Goal: Manage account settings

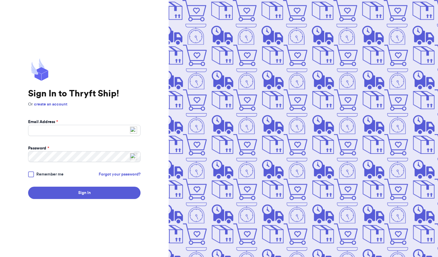
type input "[EMAIL_ADDRESS][DOMAIN_NAME]"
click at [30, 175] on div at bounding box center [31, 174] width 6 height 6
click at [0, 0] on input "Remember me" at bounding box center [0, 0] width 0 height 0
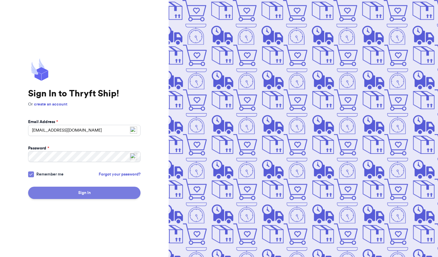
click at [50, 190] on button "Sign In" at bounding box center [84, 192] width 112 height 12
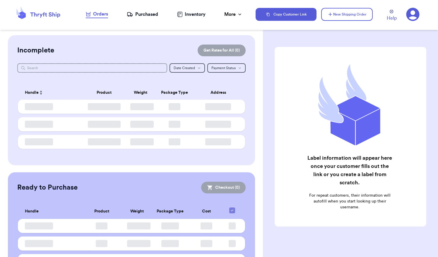
checkbox input "false"
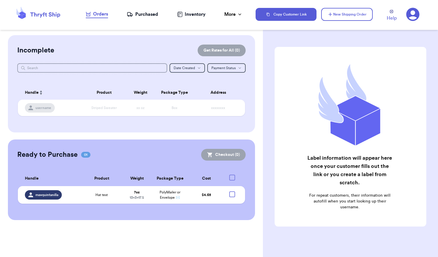
click at [407, 15] on icon at bounding box center [412, 14] width 13 height 13
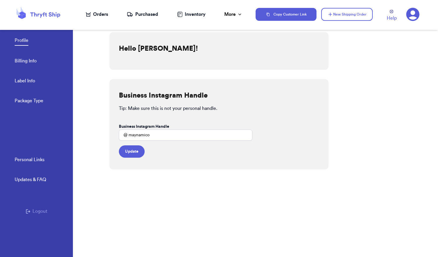
click at [40, 162] on link "Personal Links" at bounding box center [30, 160] width 30 height 8
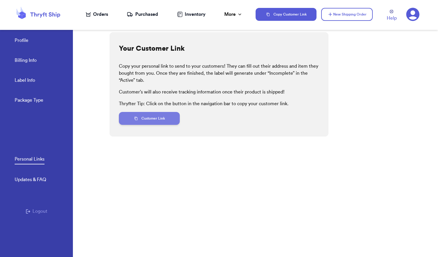
click at [148, 121] on button "Customer Link" at bounding box center [149, 118] width 61 height 13
click at [24, 39] on link "Profile" at bounding box center [22, 41] width 14 height 8
